Goal: Find specific page/section: Find specific page/section

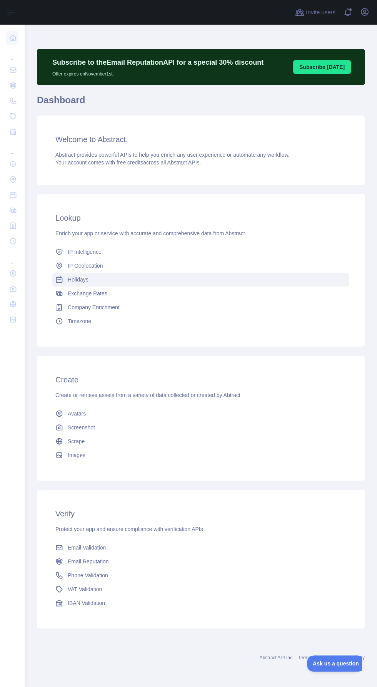
click at [112, 274] on link "Holidays" at bounding box center [200, 280] width 297 height 14
click at [117, 273] on link "Holidays" at bounding box center [200, 280] width 297 height 14
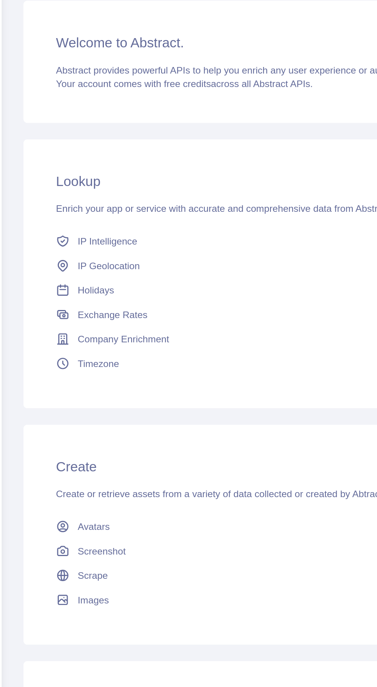
scroll to position [2, 0]
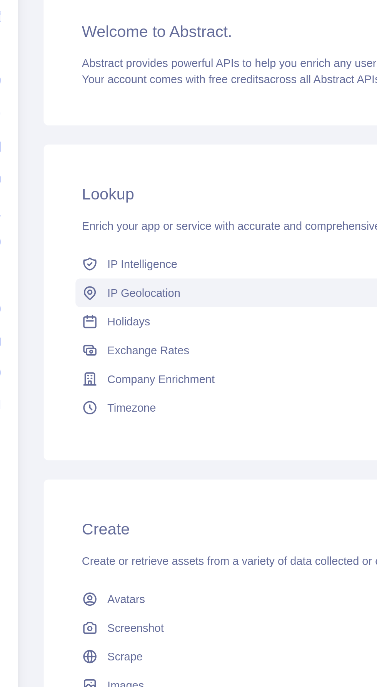
click at [107, 263] on link "IP Geolocation" at bounding box center [200, 266] width 297 height 14
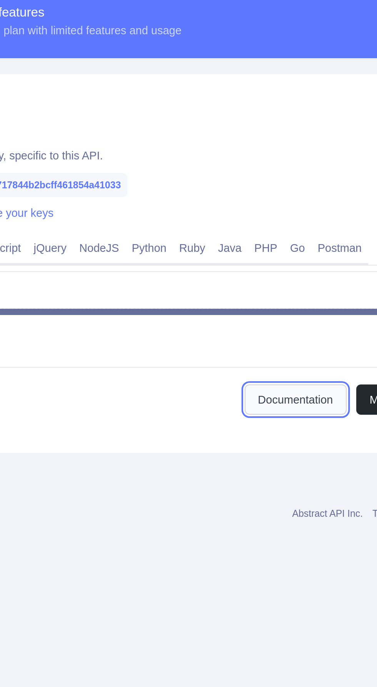
click at [244, 471] on link "Documentation" at bounding box center [261, 464] width 49 height 15
